Goal: Transaction & Acquisition: Purchase product/service

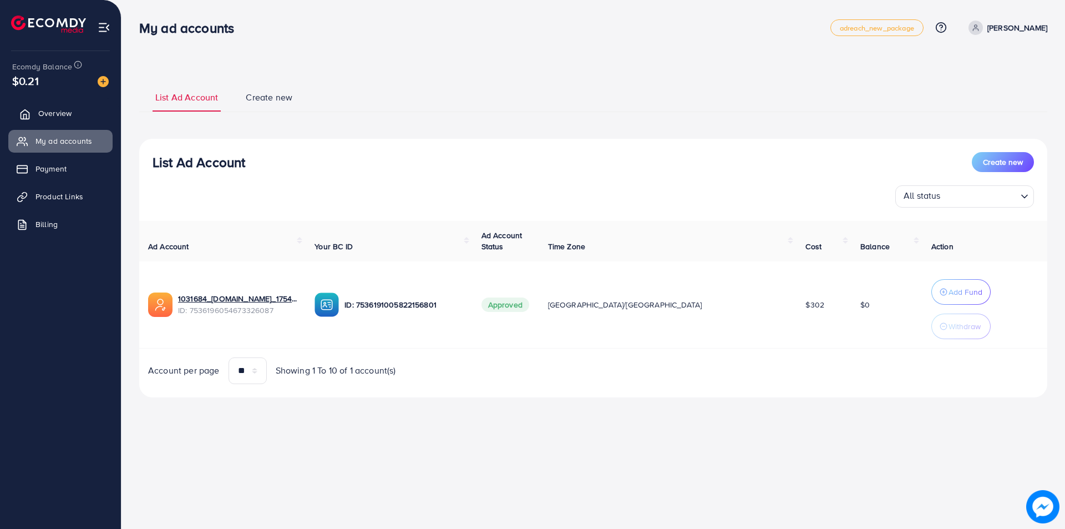
click at [58, 121] on link "Overview" at bounding box center [60, 113] width 104 height 22
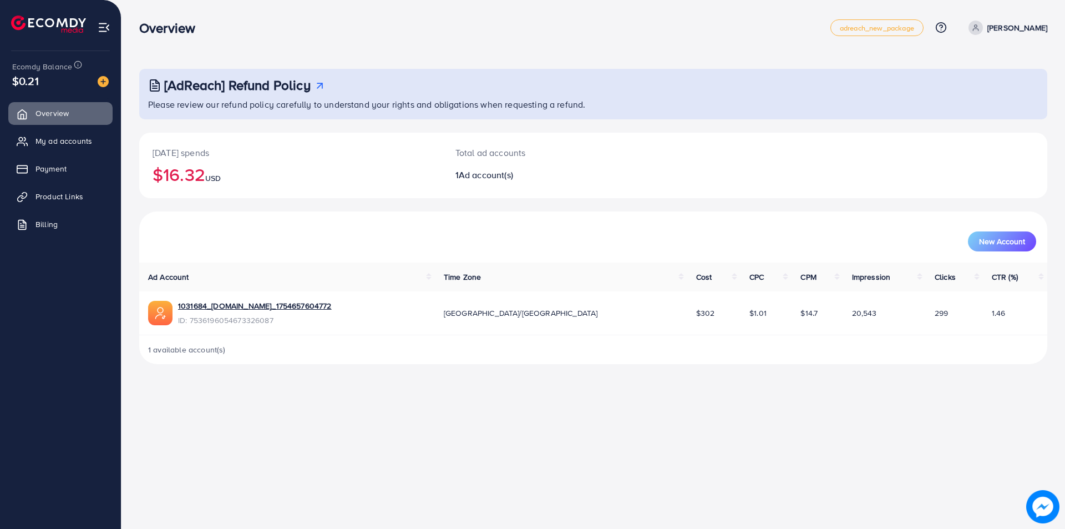
click at [991, 33] on p "[PERSON_NAME]" at bounding box center [1017, 27] width 60 height 13
click at [965, 61] on link "Profile" at bounding box center [993, 66] width 105 height 25
select select "**********"
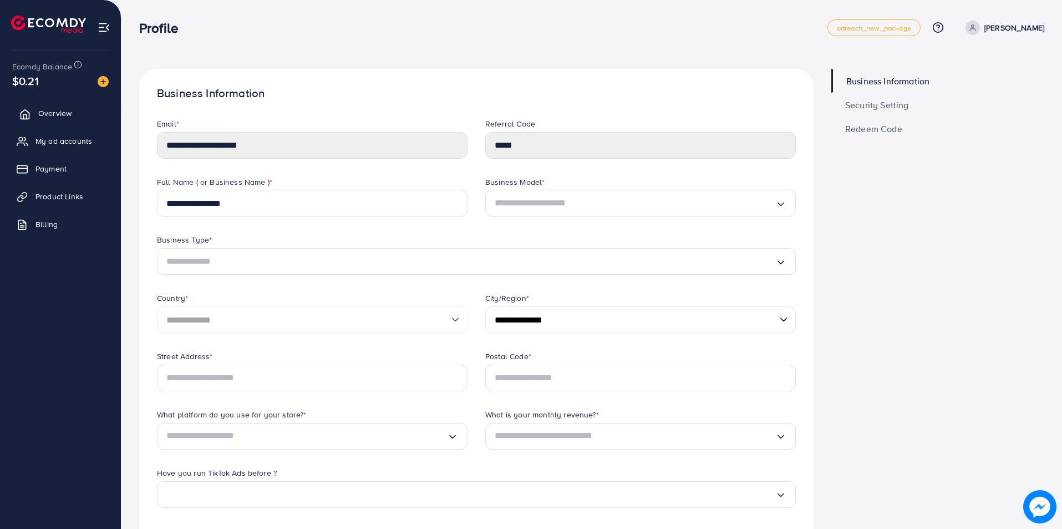
click at [53, 112] on span "Overview" at bounding box center [54, 113] width 33 height 11
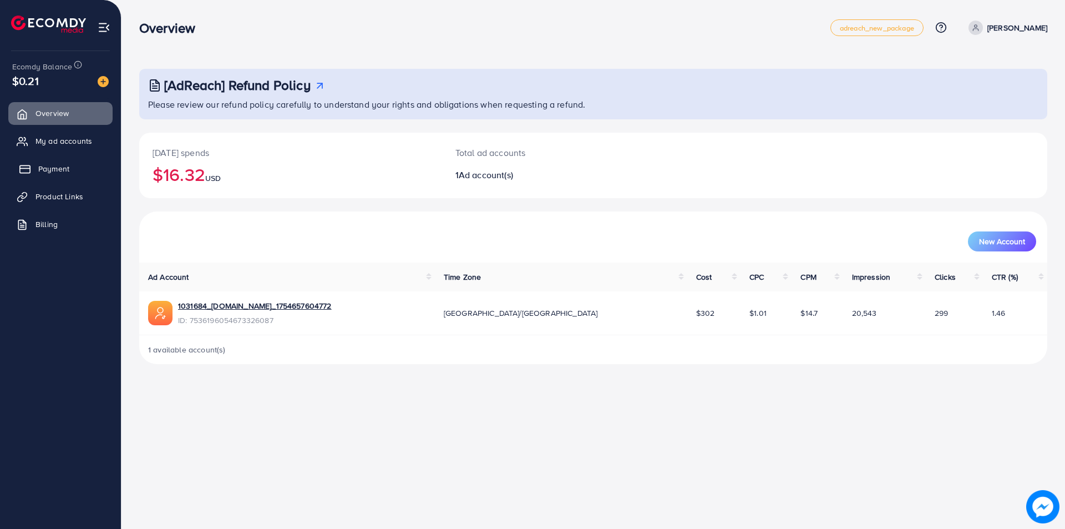
click at [54, 165] on span "Payment" at bounding box center [53, 168] width 31 height 11
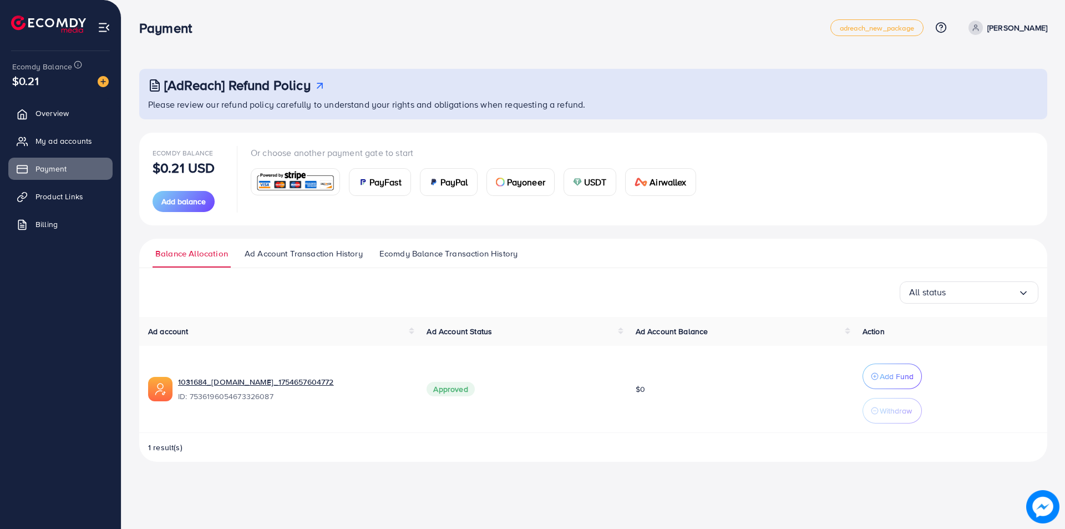
click at [590, 182] on span "USDT" at bounding box center [595, 181] width 23 height 13
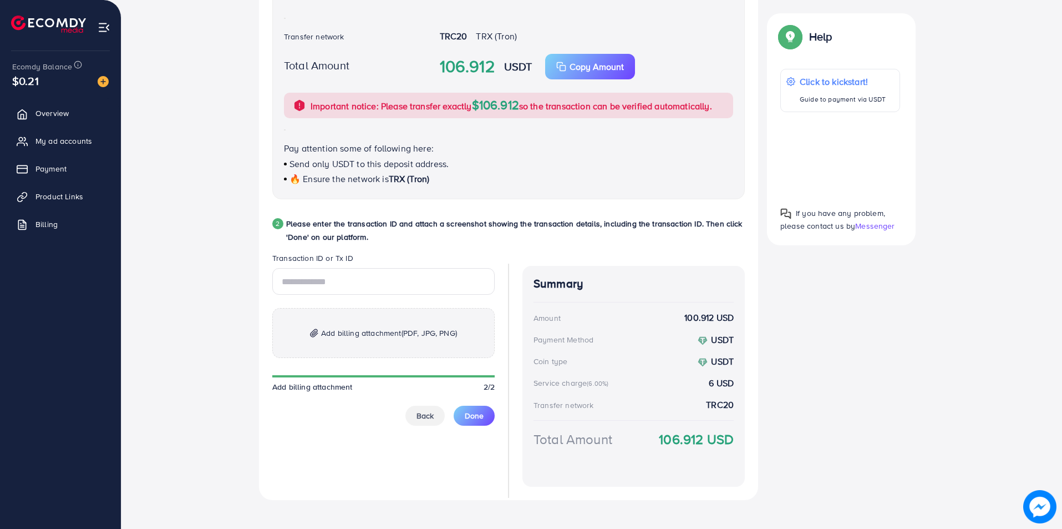
scroll to position [388, 0]
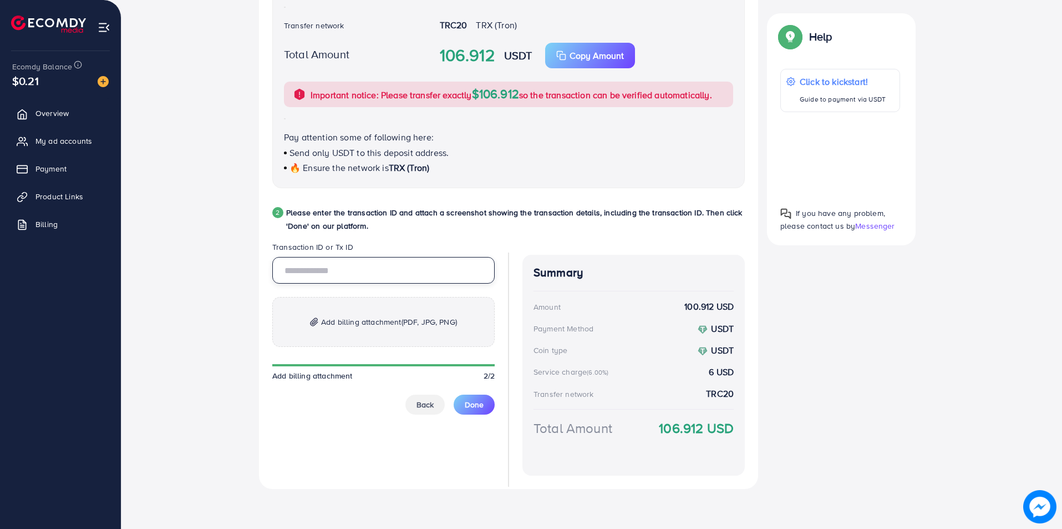
click at [332, 272] on input "text" at bounding box center [383, 270] width 222 height 27
paste input "**********"
type input "**********"
click at [440, 458] on div "**********" at bounding box center [383, 358] width 222 height 234
click at [526, 179] on div "USDT Wallet address TC4yCFpimYeuQVMBPgekQYLH1oTbQuDiPD ⚠️ Warning: If the copie…" at bounding box center [508, 39] width 473 height 298
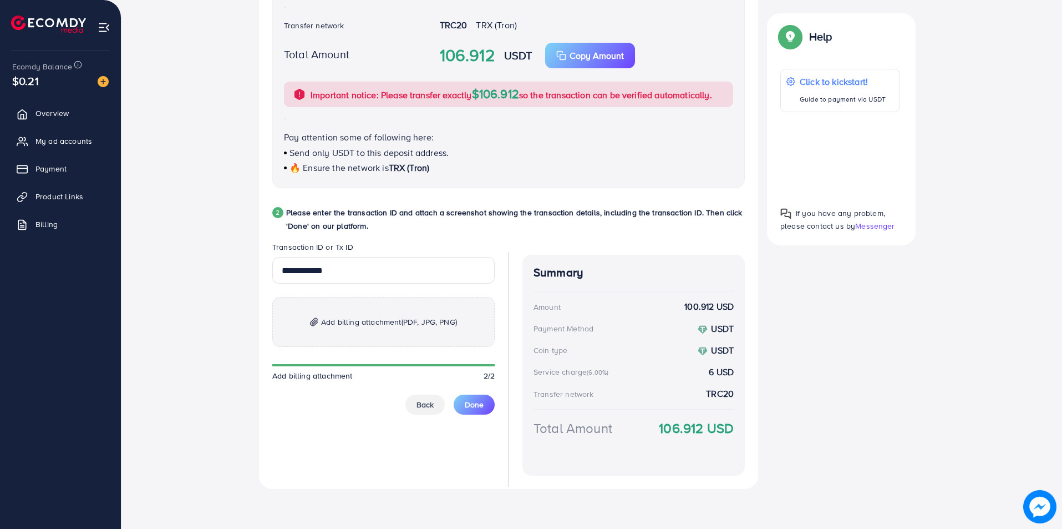
click at [428, 347] on p "Add billing attachment (PDF, JPG, PNG)" at bounding box center [383, 322] width 222 height 50
click at [313, 327] on p "Add billing attachment (PDF, JPG, PNG)" at bounding box center [383, 322] width 222 height 50
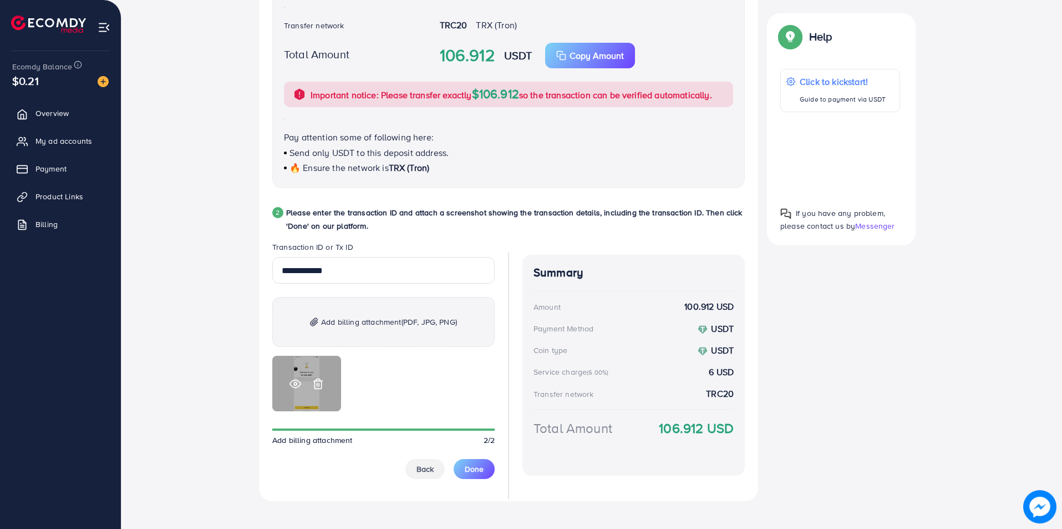
click at [317, 383] on line at bounding box center [317, 384] width 0 height 3
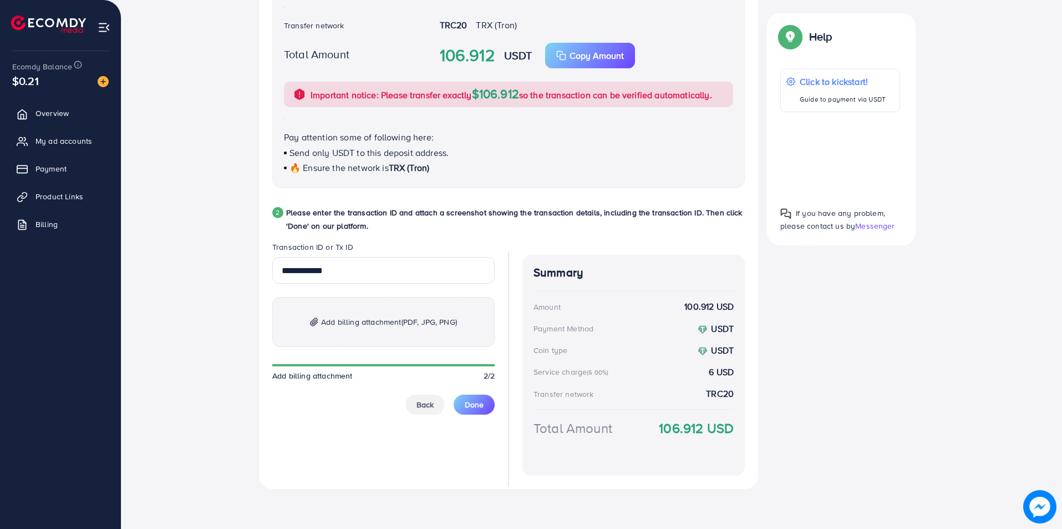
click at [304, 318] on p "Add billing attachment (PDF, JPG, PNG)" at bounding box center [383, 322] width 222 height 50
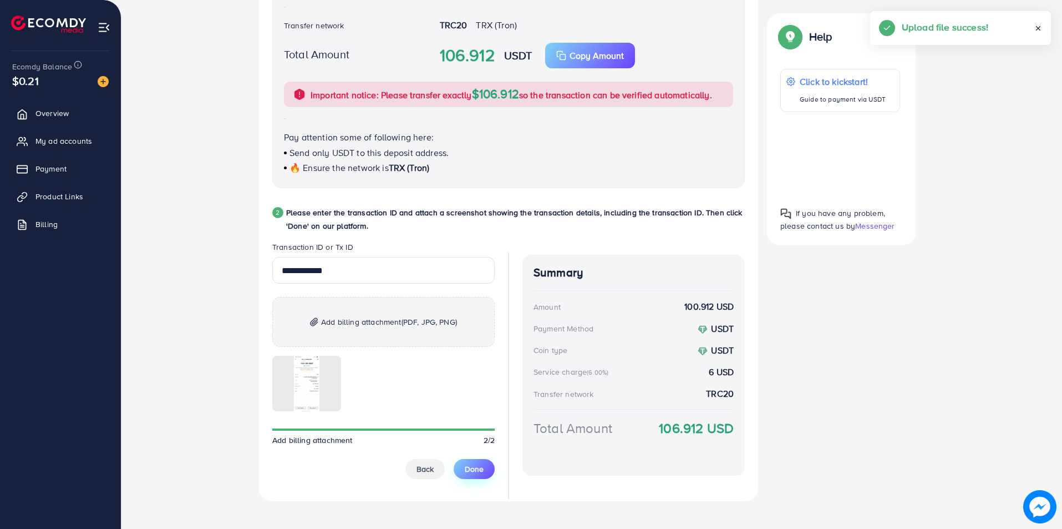
click at [472, 469] on span "Done" at bounding box center [474, 468] width 19 height 11
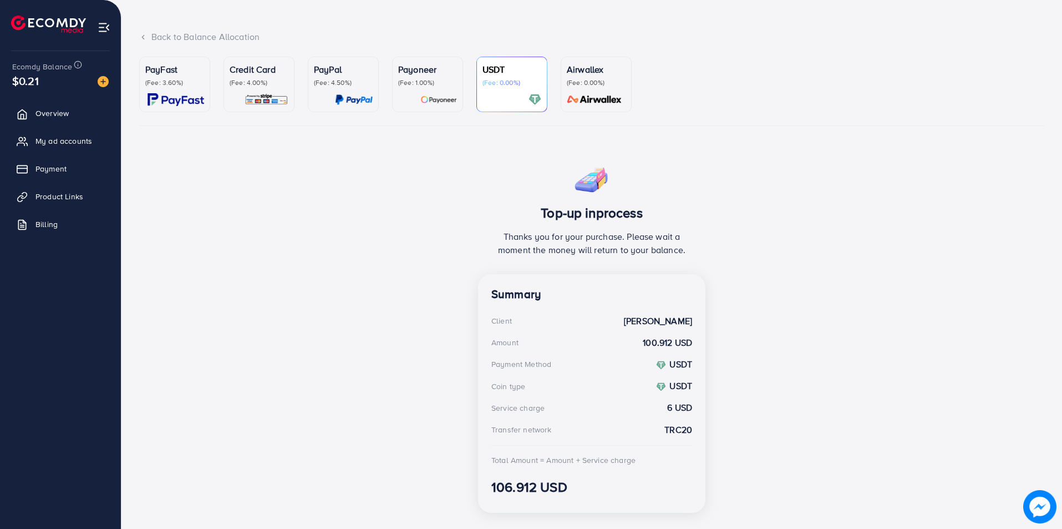
scroll to position [74, 0]
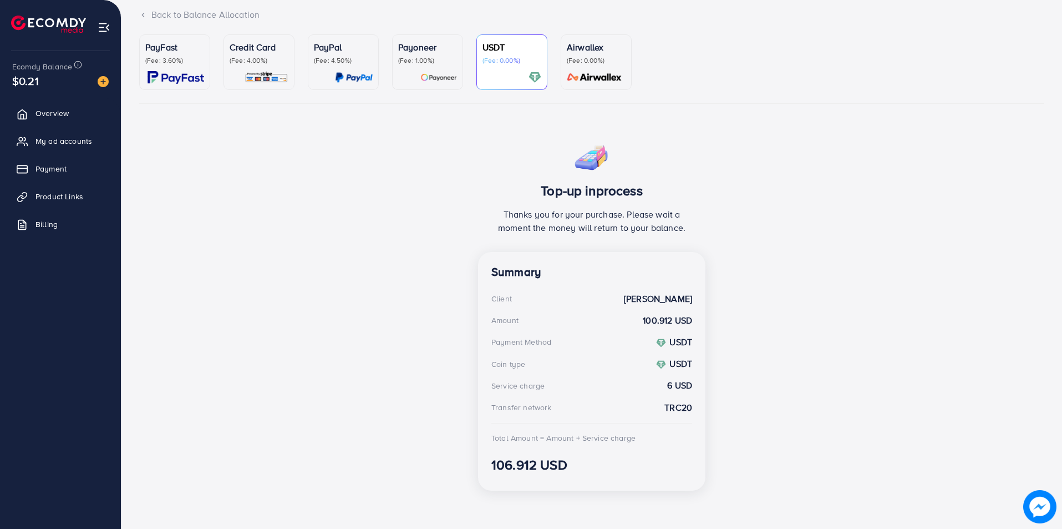
click at [1, 524] on div "Ecomdy Balance $0.21 Overview My ad accounts Payment Product Links Billing" at bounding box center [60, 264] width 121 height 529
click at [354, 349] on div "Top-up inprocess Thanks you for your purchase. Please wait a moment the money w…" at bounding box center [591, 318] width 905 height 362
click at [59, 148] on link "My ad accounts" at bounding box center [60, 141] width 104 height 22
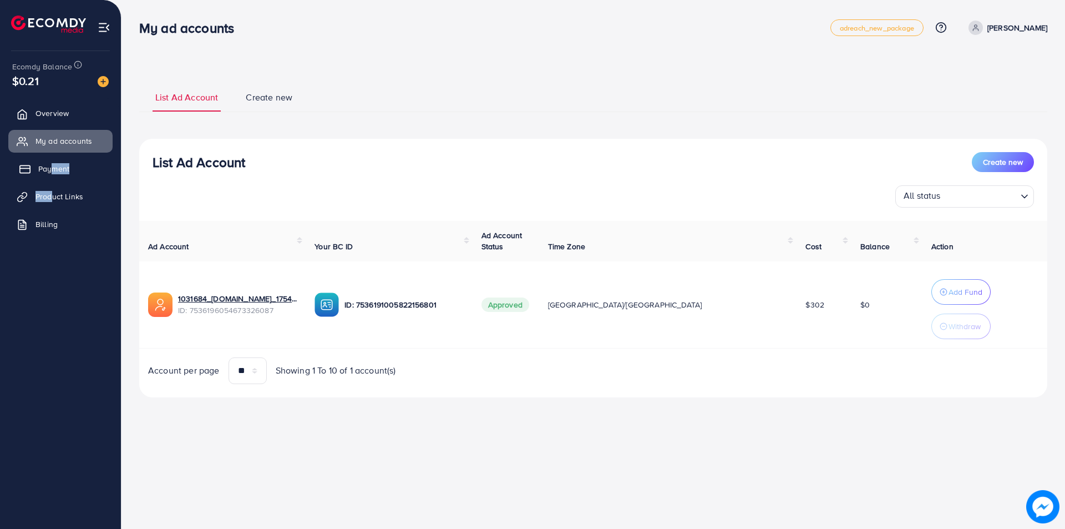
drag, startPoint x: 53, startPoint y: 185, endPoint x: 49, endPoint y: 170, distance: 15.6
click at [49, 170] on ul "Overview My ad accounts Payment Product Links Billing" at bounding box center [60, 172] width 121 height 149
click at [49, 170] on span "Payment" at bounding box center [53, 168] width 31 height 11
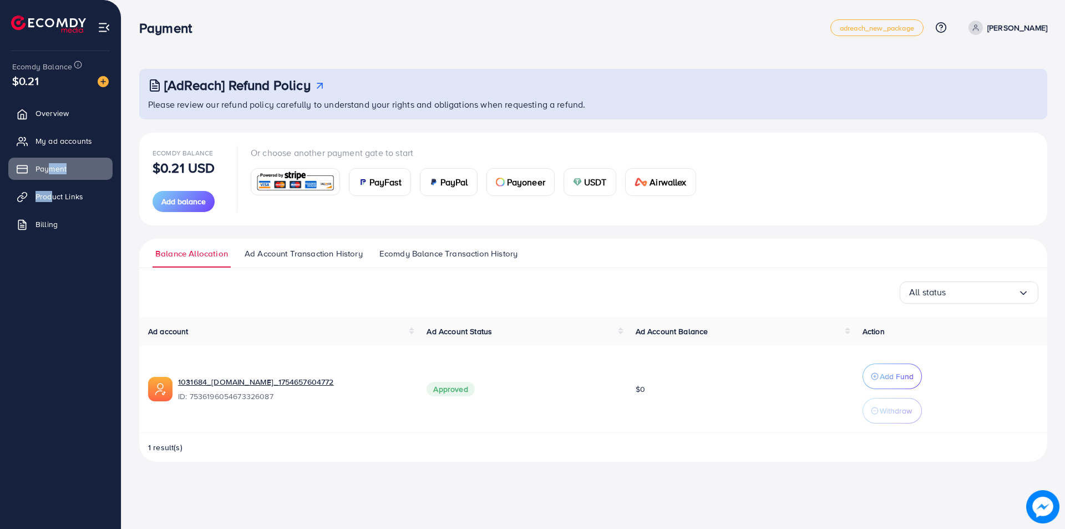
click at [452, 251] on span "Ecomdy Balance Transaction History" at bounding box center [448, 253] width 138 height 12
